Goal: Task Accomplishment & Management: Use online tool/utility

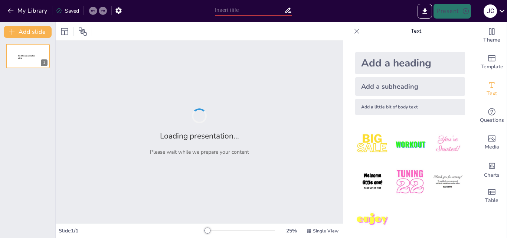
type input "DISEÑO DE UNIDADES DIDACTICAS"
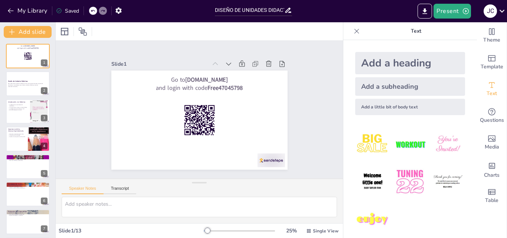
drag, startPoint x: 472, startPoint y: 94, endPoint x: 474, endPoint y: 83, distance: 11.3
click at [477, 83] on div "Text" at bounding box center [492, 89] width 30 height 27
click at [309, 142] on div "Slide 1 Go to [DOMAIN_NAME] and login with code Free47045798 Slide 2 Diseño de …" at bounding box center [200, 110] width 220 height 316
click at [331, 143] on div "Slide 1 Go to [DOMAIN_NAME] and login with code Free47045798 Slide 2 Diseño de …" at bounding box center [199, 109] width 306 height 295
click at [331, 143] on div "Slide 1 Go to [DOMAIN_NAME] and login with code Free47045798 Slide 2 Diseño de …" at bounding box center [200, 110] width 316 height 220
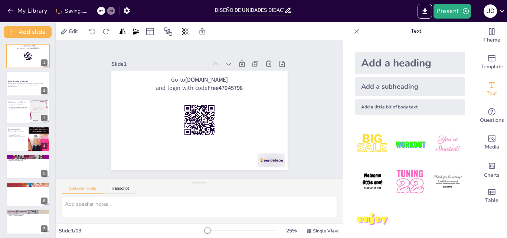
click at [283, 143] on div "Slide 1 Go to [DOMAIN_NAME] and login with code Free47045798 Slide 2 Diseño de …" at bounding box center [199, 110] width 167 height 300
click at [330, 171] on div "Slide 1 Go to [DOMAIN_NAME] and login with code Free47045798 Slide 2 Diseño de …" at bounding box center [200, 110] width 316 height 220
checkbox input "true"
click at [20, 168] on div at bounding box center [28, 166] width 45 height 25
type textarea "Los objetivos de aprendizaje son esenciales porque guían todo el proceso educat…"
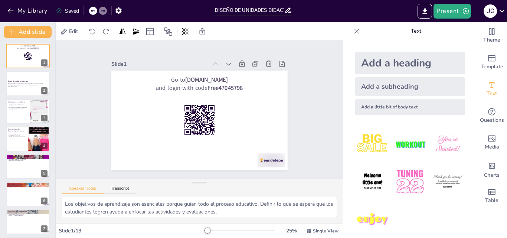
scroll to position [29, 0]
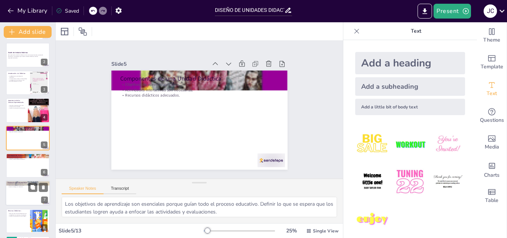
checkbox input "true"
click at [24, 193] on div at bounding box center [28, 193] width 45 height 25
type textarea "La evaluación continua permite a los educadores monitorear el progreso de los e…"
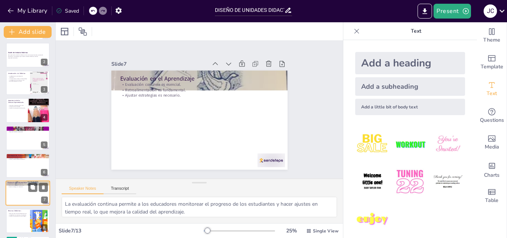
scroll to position [84, 0]
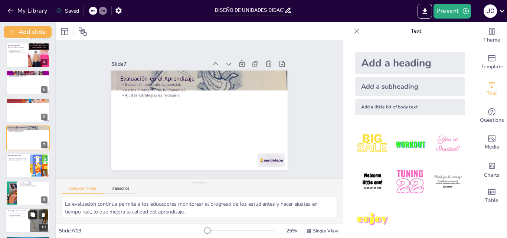
checkbox input "true"
click at [30, 213] on icon at bounding box center [32, 214] width 5 height 5
type textarea "La integración de tecnologías en la educación es fundamental para preparar a lo…"
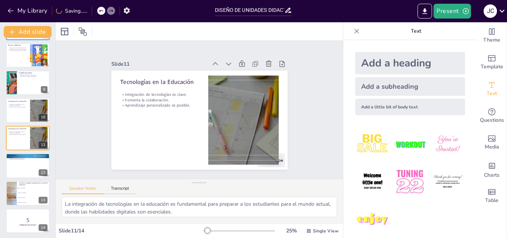
scroll to position [195, 0]
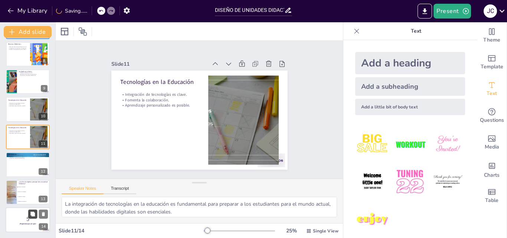
checkbox input "true"
click at [30, 214] on icon at bounding box center [32, 213] width 5 height 5
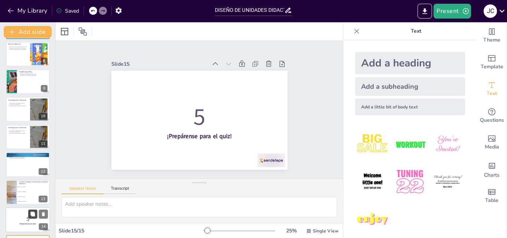
scroll to position [223, 0]
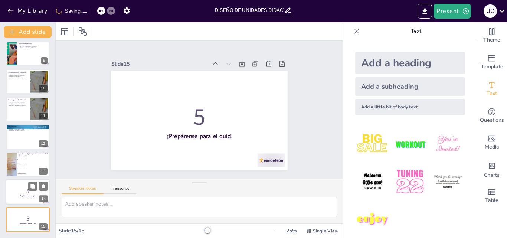
click at [28, 194] on p "5" at bounding box center [28, 191] width 40 height 8
checkbox input "true"
